Goal: Information Seeking & Learning: Learn about a topic

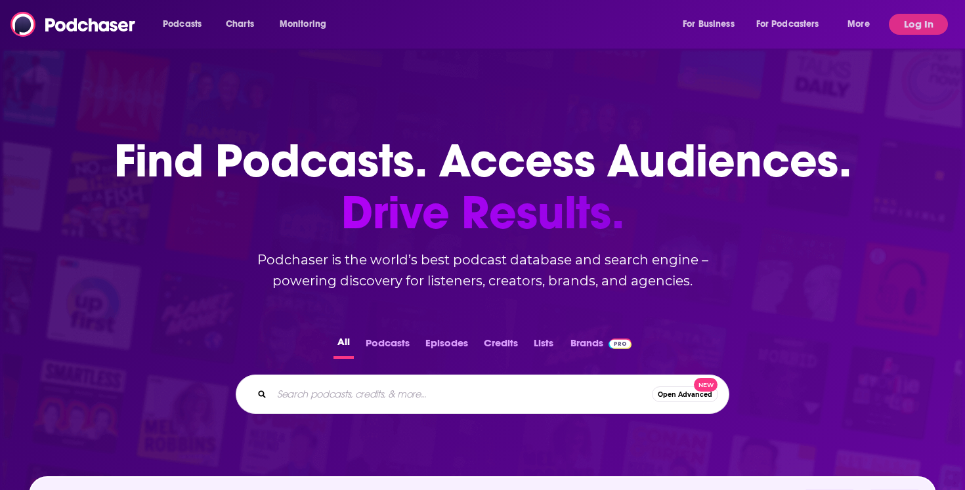
click at [332, 393] on input "Search podcasts, credits, & more..." at bounding box center [462, 394] width 380 height 21
type input "brave commerce"
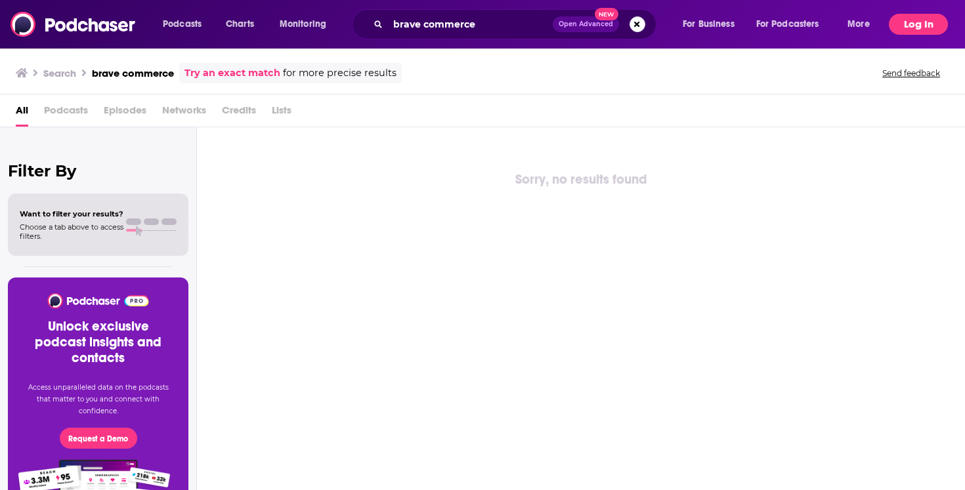
click at [921, 20] on button "Log In" at bounding box center [917, 24] width 59 height 21
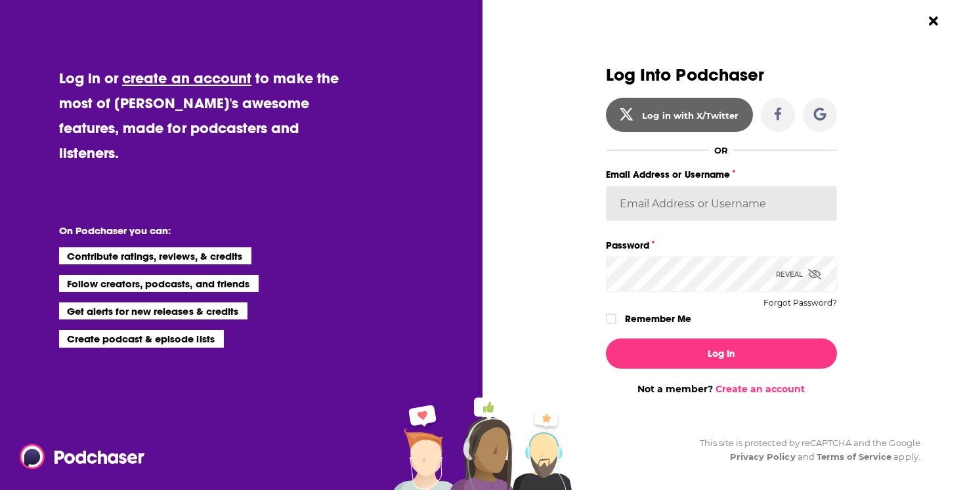
type input "AutumnKatie"
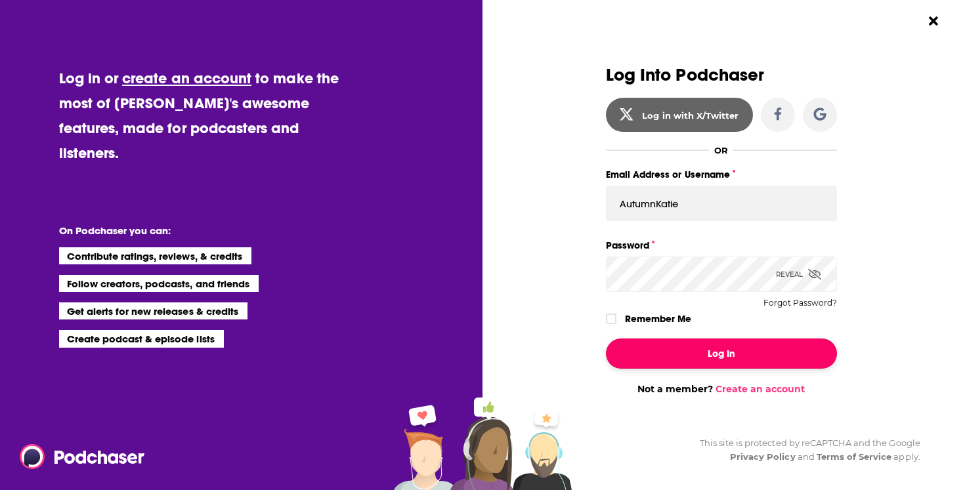
click at [672, 344] on button "Log In" at bounding box center [721, 354] width 231 height 30
click at [672, 344] on button "Dialog" at bounding box center [721, 354] width 231 height 30
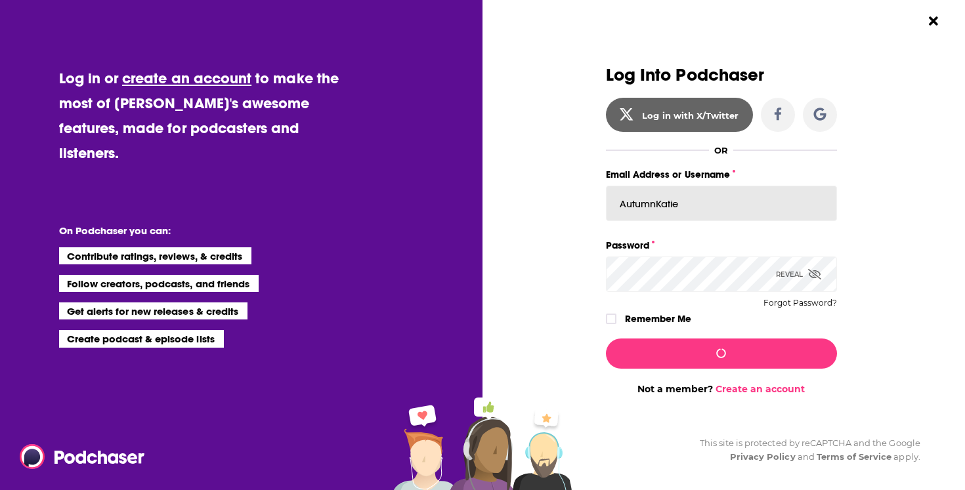
click at [714, 203] on input "AutumnKatie" at bounding box center [721, 203] width 231 height 35
click at [639, 320] on label "Remember Me" at bounding box center [658, 318] width 66 height 17
click at [615, 325] on input "rememberMe" at bounding box center [611, 325] width 8 height 0
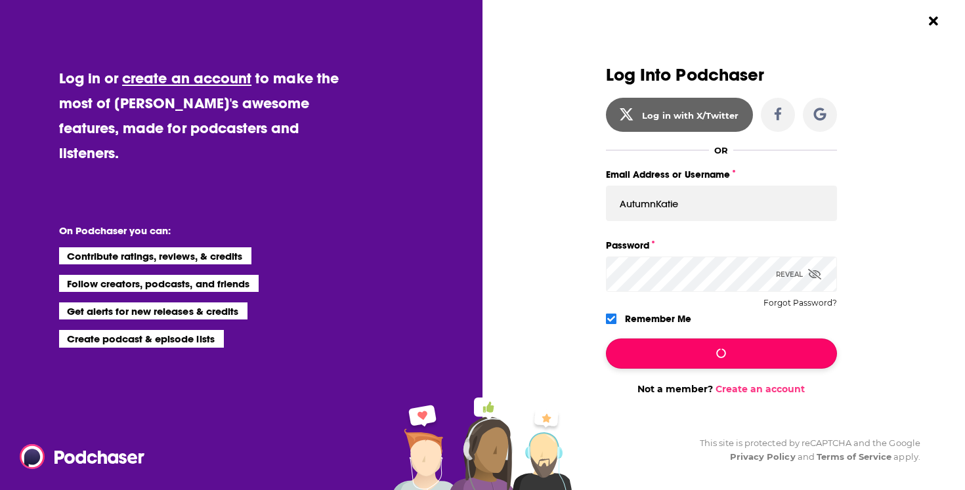
click at [660, 347] on button "Dialog" at bounding box center [721, 354] width 231 height 30
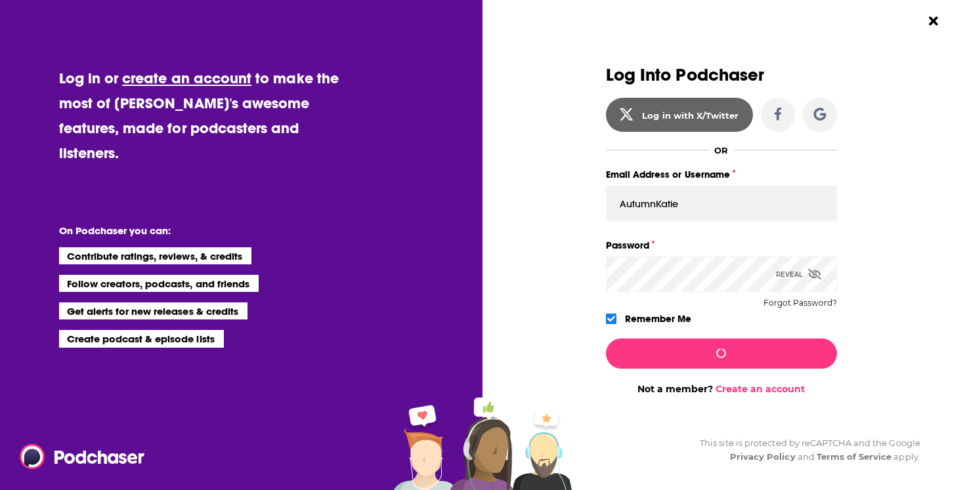
click at [780, 148] on div "OR" at bounding box center [721, 150] width 231 height 10
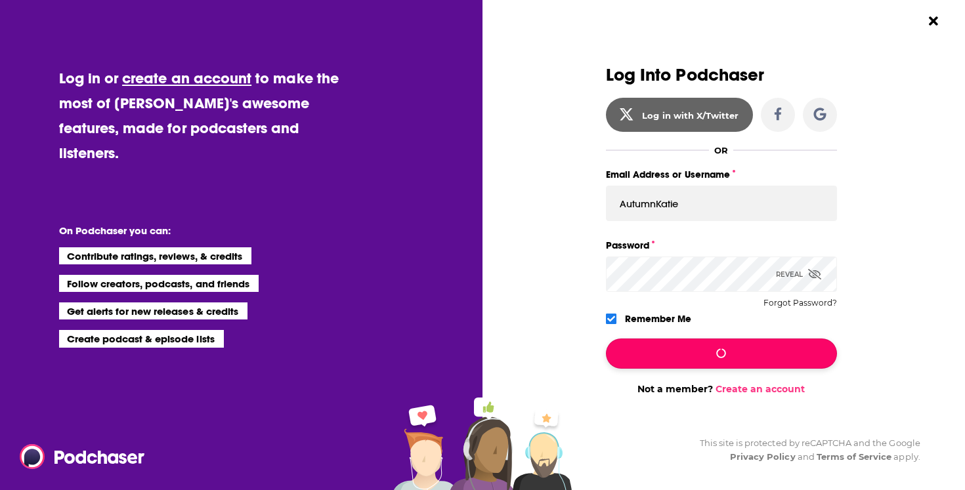
click at [653, 347] on button "Dialog" at bounding box center [721, 354] width 231 height 30
